Goal: Find contact information: Find contact information

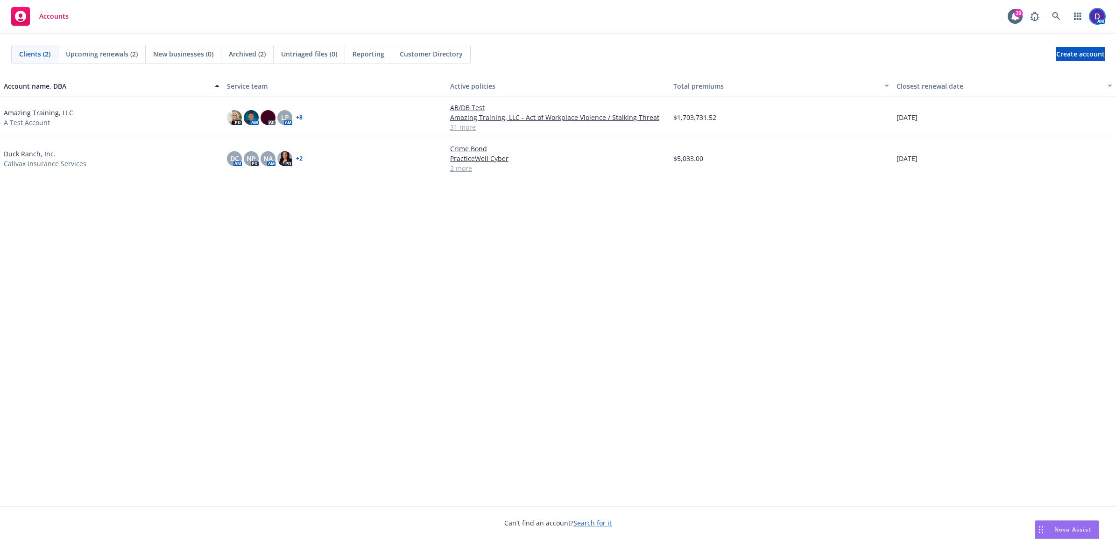
click at [1096, 16] on img at bounding box center [1097, 16] width 15 height 15
click at [1073, 21] on link "button" at bounding box center [1078, 16] width 19 height 19
click at [985, 96] on span "Find trading partner and contact information" at bounding box center [1020, 97] width 115 height 6
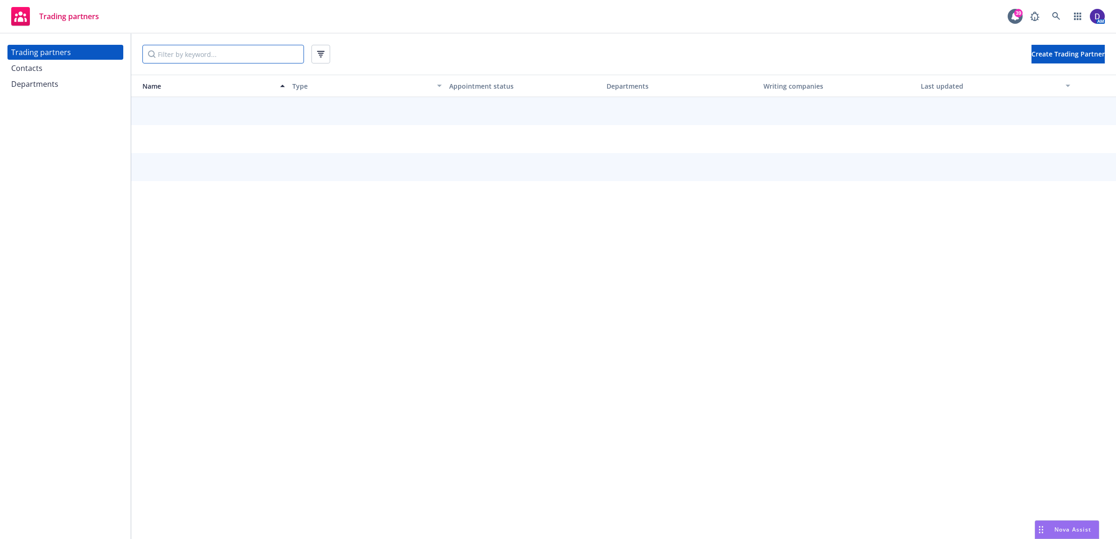
click at [251, 45] on input "Filter by keyword..." at bounding box center [223, 54] width 162 height 19
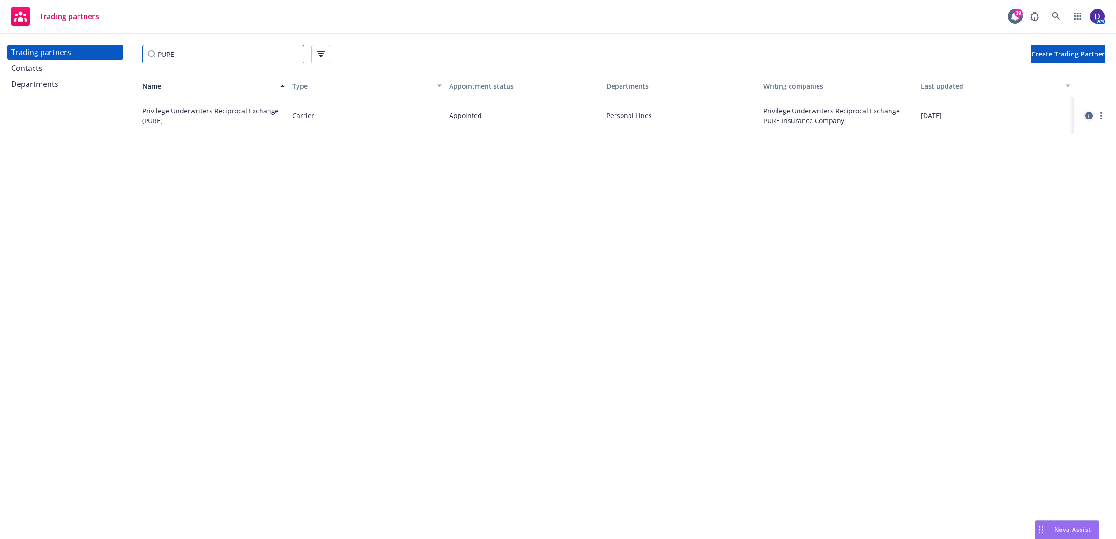
type input "PURE"
click at [1089, 113] on icon "circleInformation" at bounding box center [1088, 115] width 7 height 7
